Goal: Information Seeking & Learning: Learn about a topic

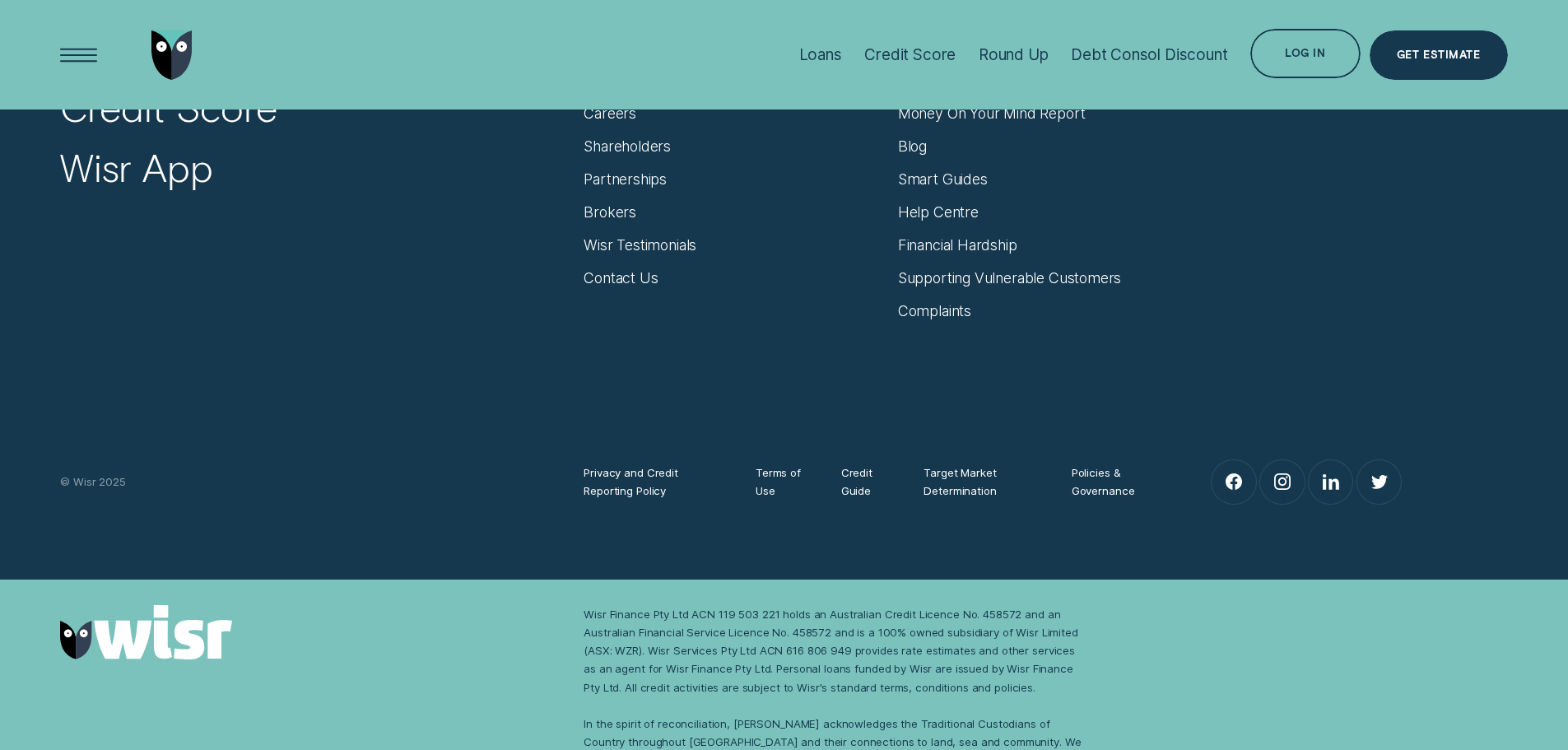
scroll to position [7159, 0]
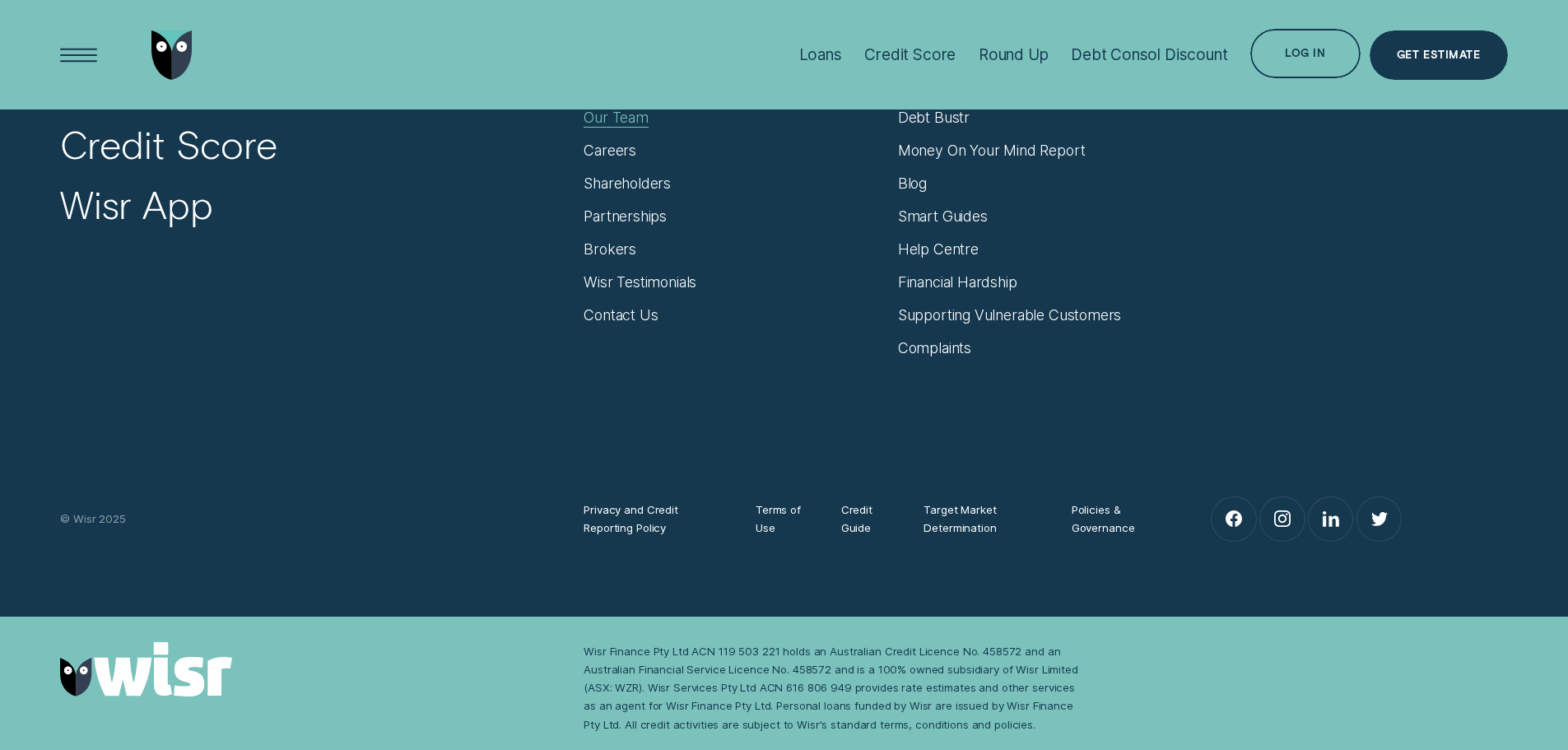
click at [611, 119] on div "Our Team" at bounding box center [616, 117] width 65 height 18
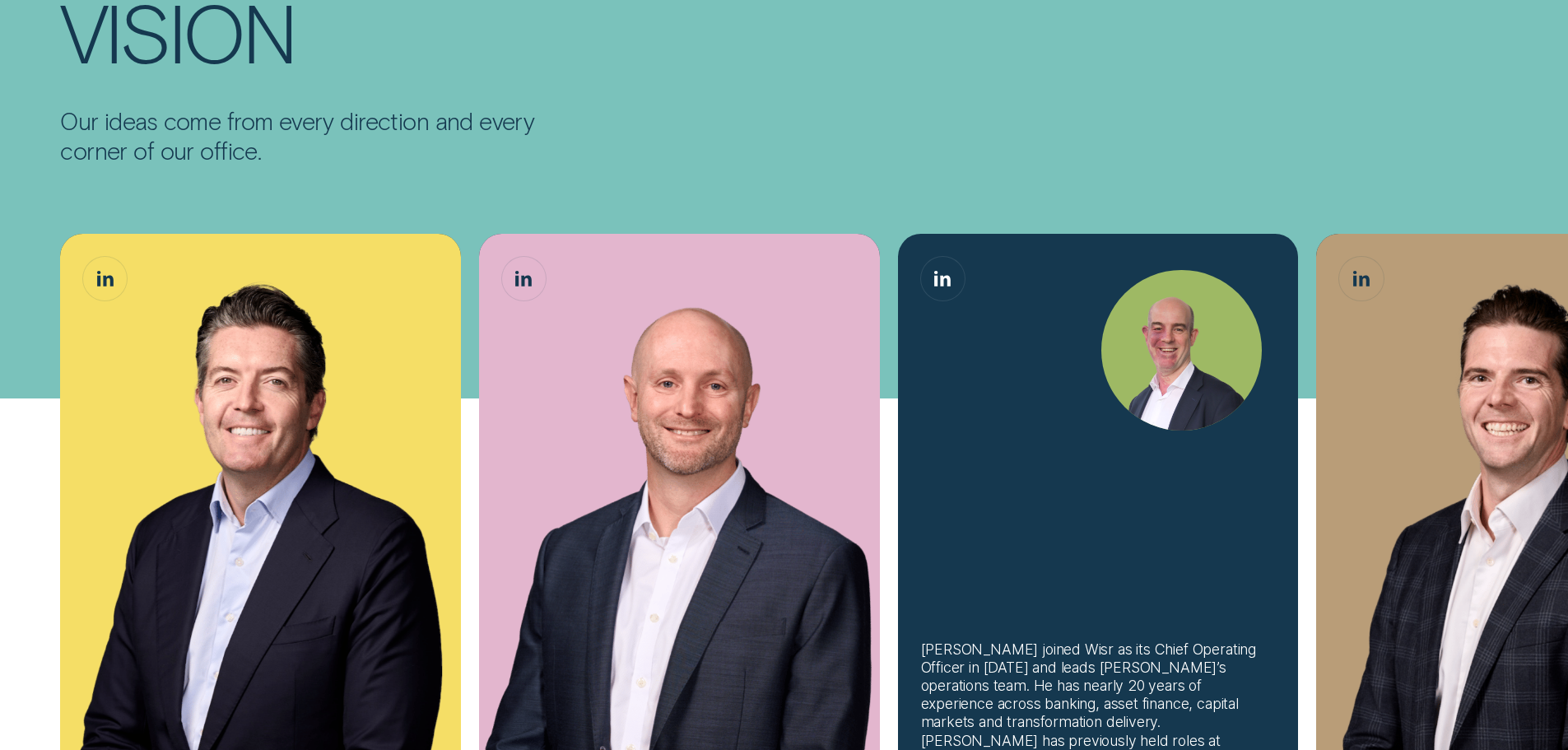
scroll to position [494, 0]
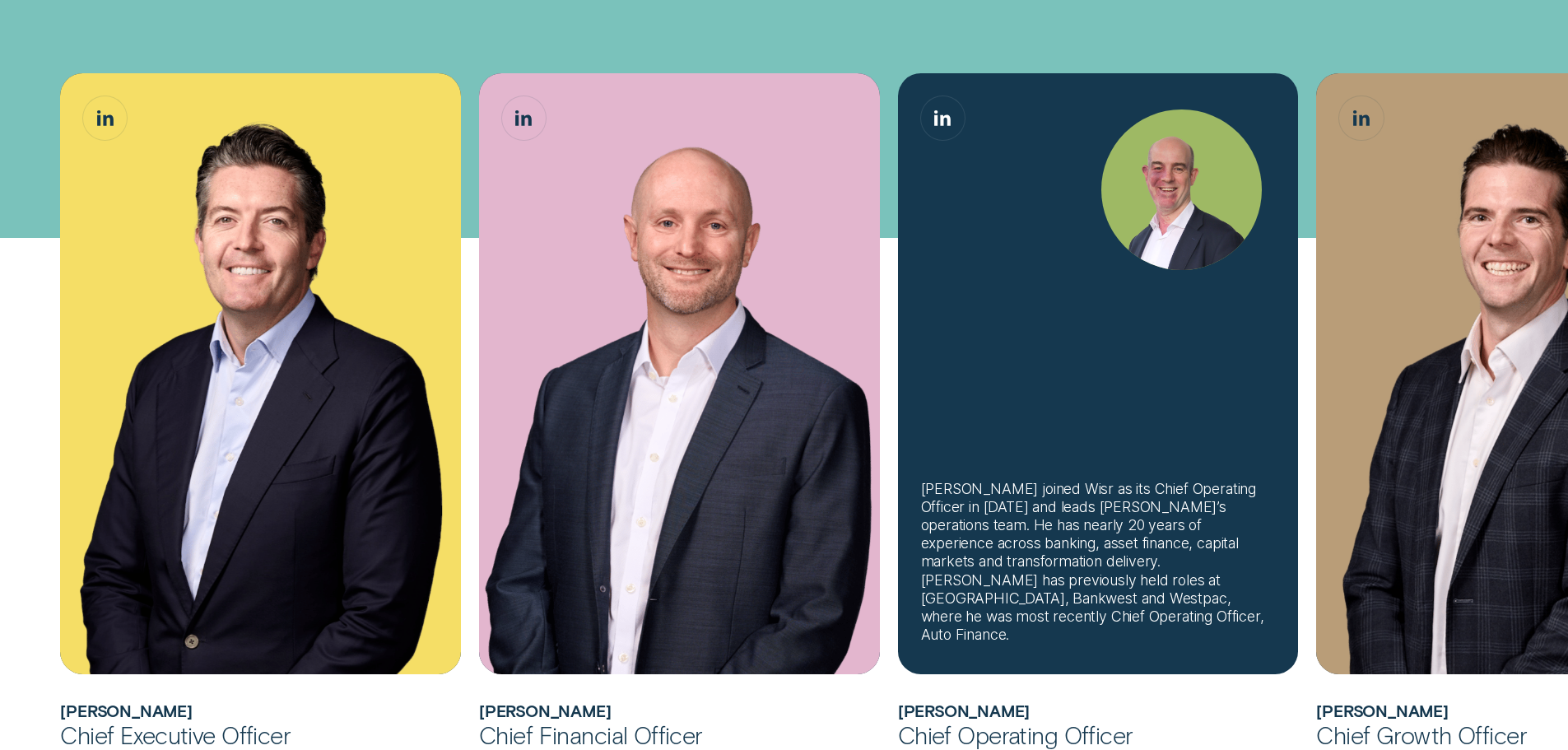
drag, startPoint x: 1160, startPoint y: 640, endPoint x: 1136, endPoint y: 628, distance: 26.8
click at [1136, 628] on div "[PERSON_NAME] joined Wisr as its Chief Operating Officer in [DATE] and leads [P…" at bounding box center [1099, 562] width 355 height 165
click at [1138, 628] on div "[PERSON_NAME] joined Wisr as its Chief Operating Officer in [DATE] and leads [P…" at bounding box center [1099, 562] width 355 height 165
click at [1151, 627] on div "[PERSON_NAME] joined Wisr as its Chief Operating Officer in [DATE] and leads [P…" at bounding box center [1099, 562] width 355 height 165
